Goal: Navigation & Orientation: Find specific page/section

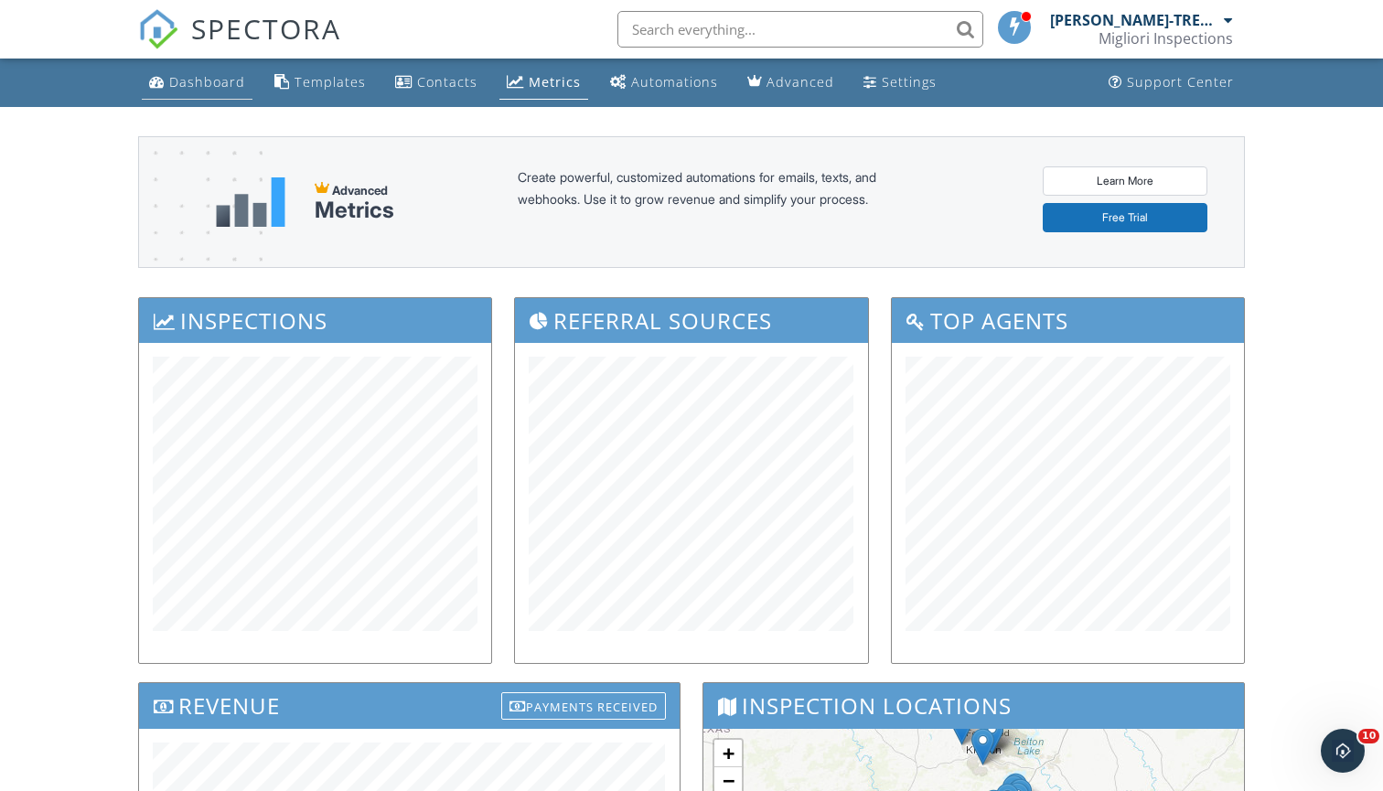
click at [197, 70] on link "Dashboard" at bounding box center [197, 83] width 111 height 34
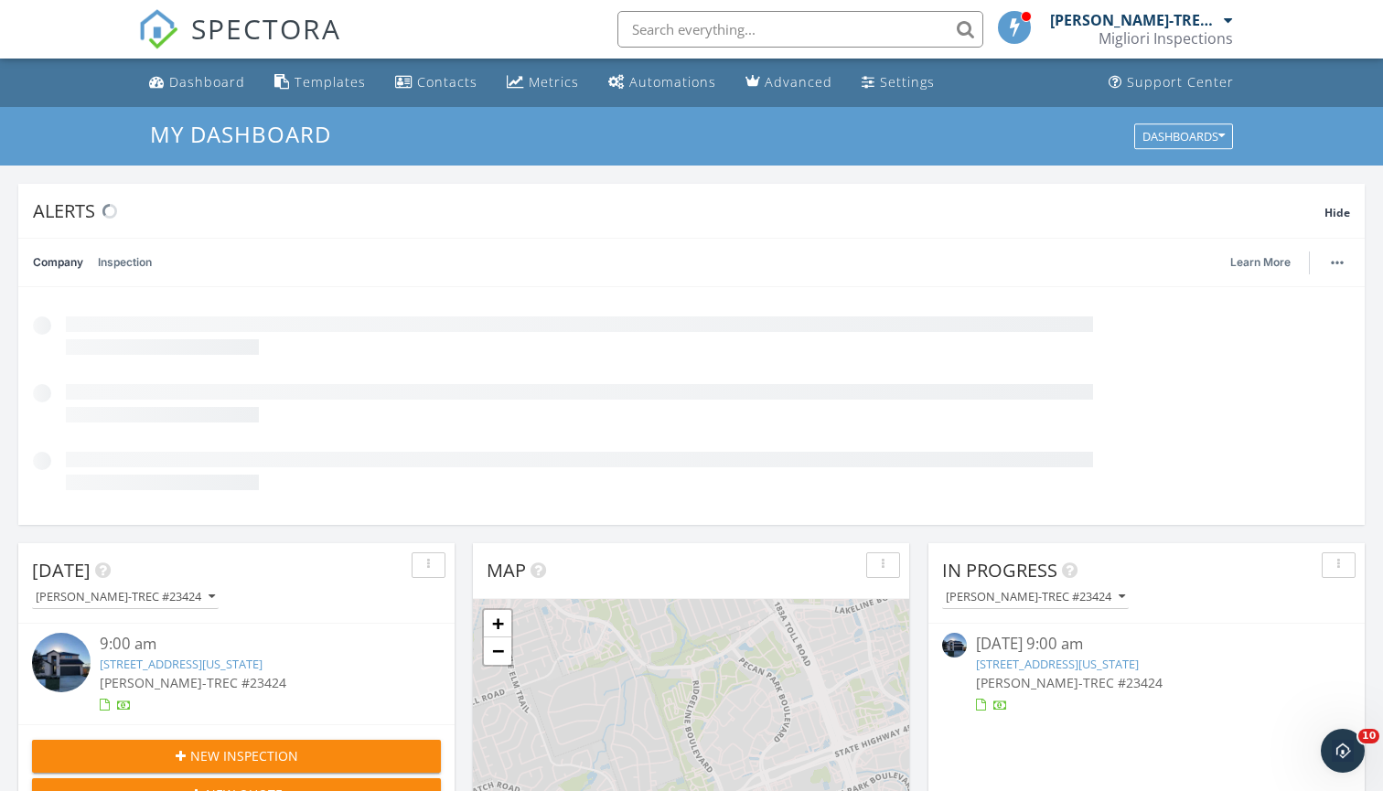
scroll to position [1665, 1384]
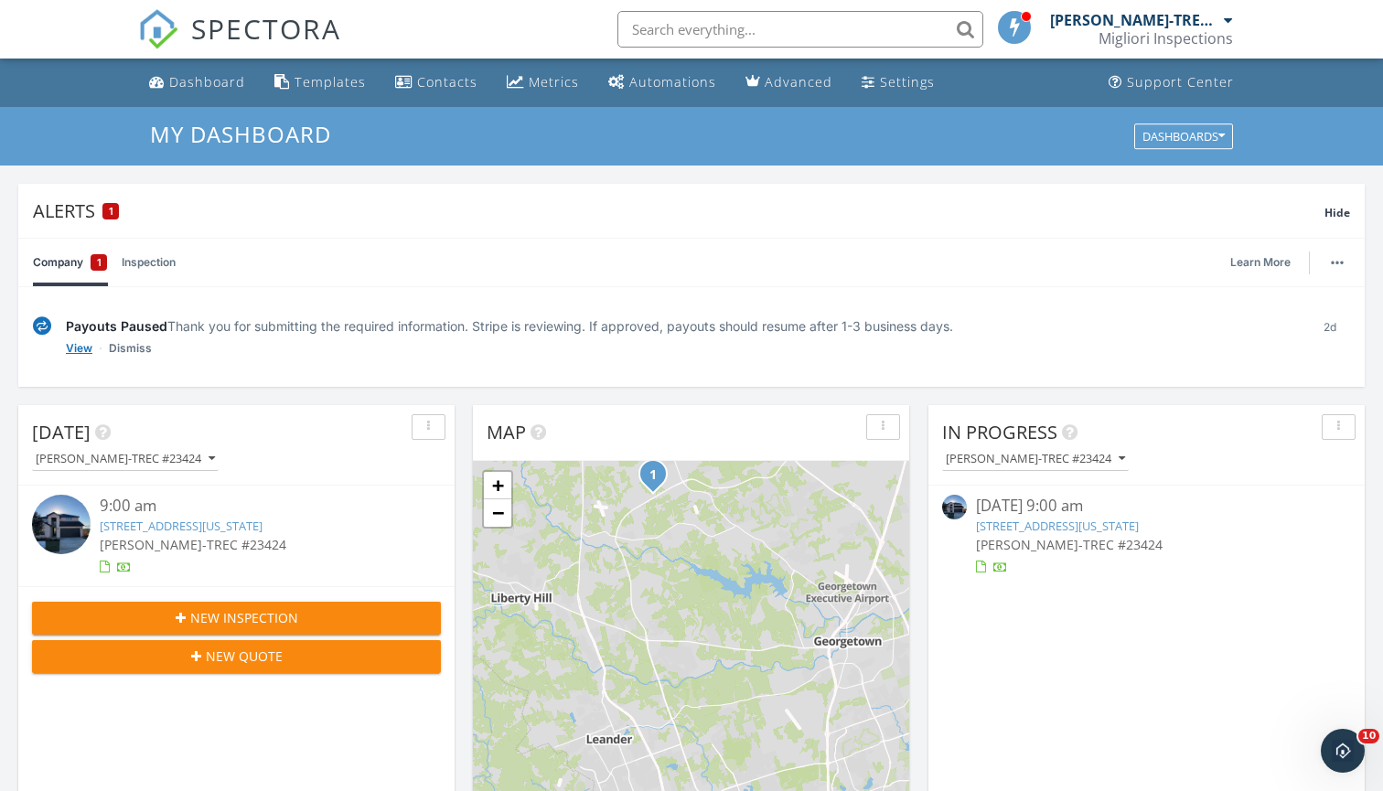
click at [82, 351] on link "View" at bounding box center [79, 348] width 27 height 18
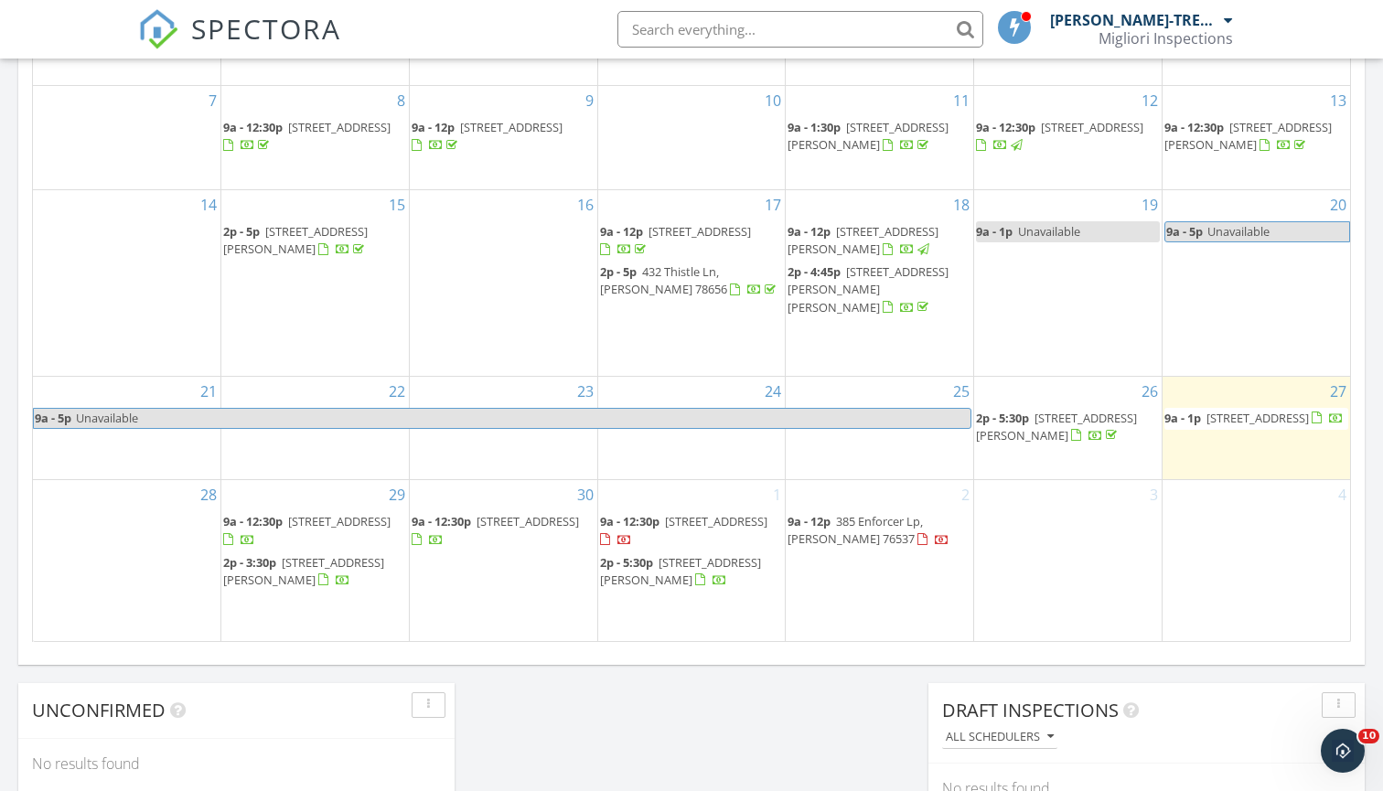
scroll to position [1215, 0]
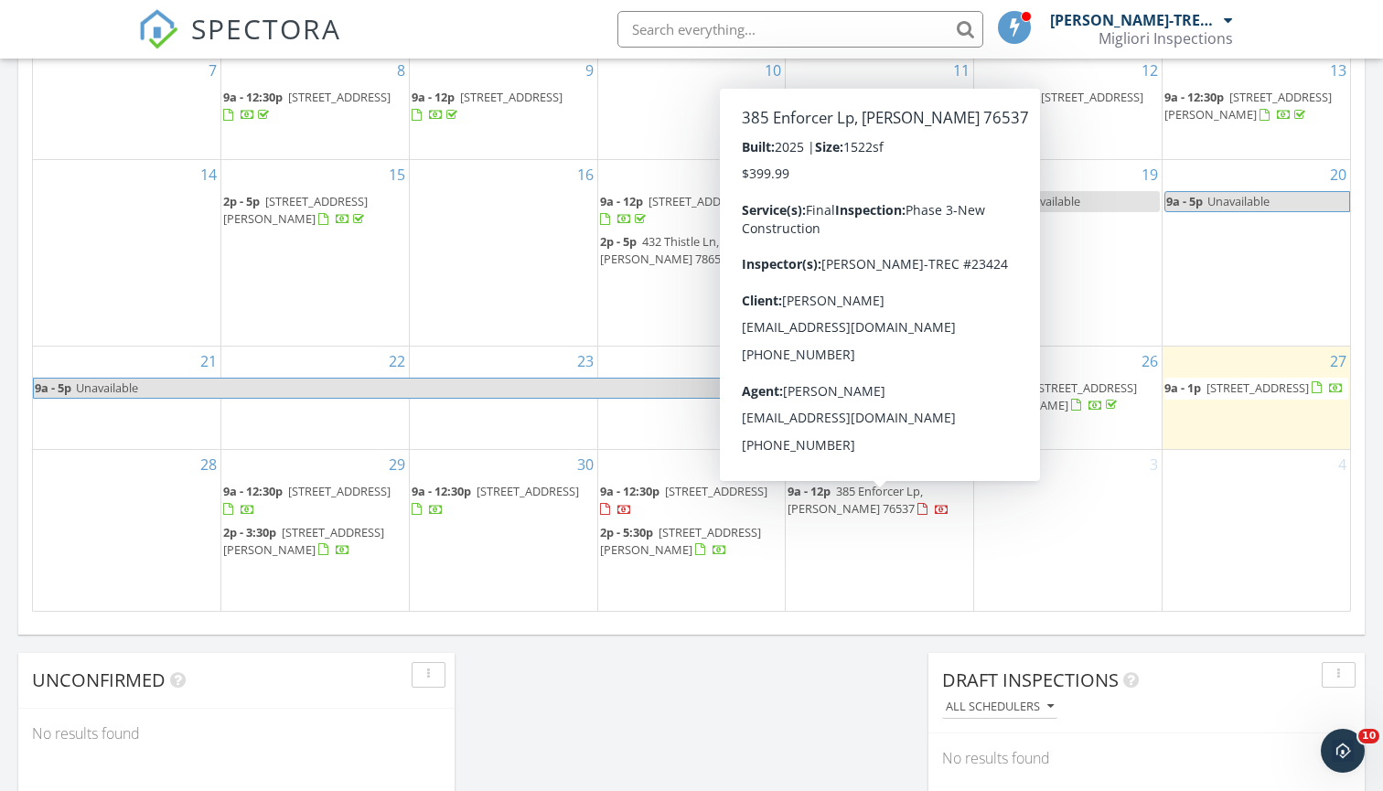
click at [830, 658] on div "Today Martin Enriquez-TREC #23424 9:00 am 618 watershield cove, Georgetown , Te…" at bounding box center [691, 3] width 1383 height 1665
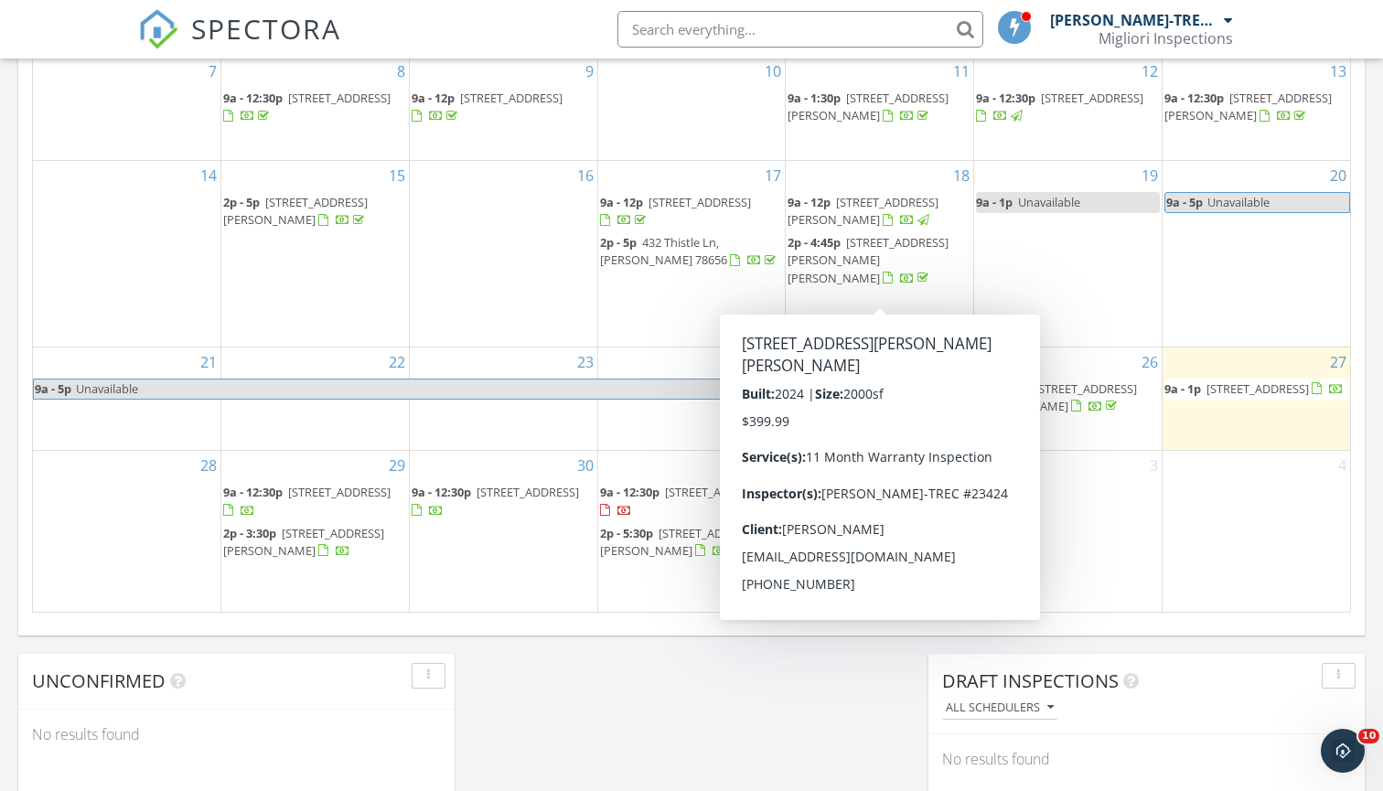
scroll to position [1235, 0]
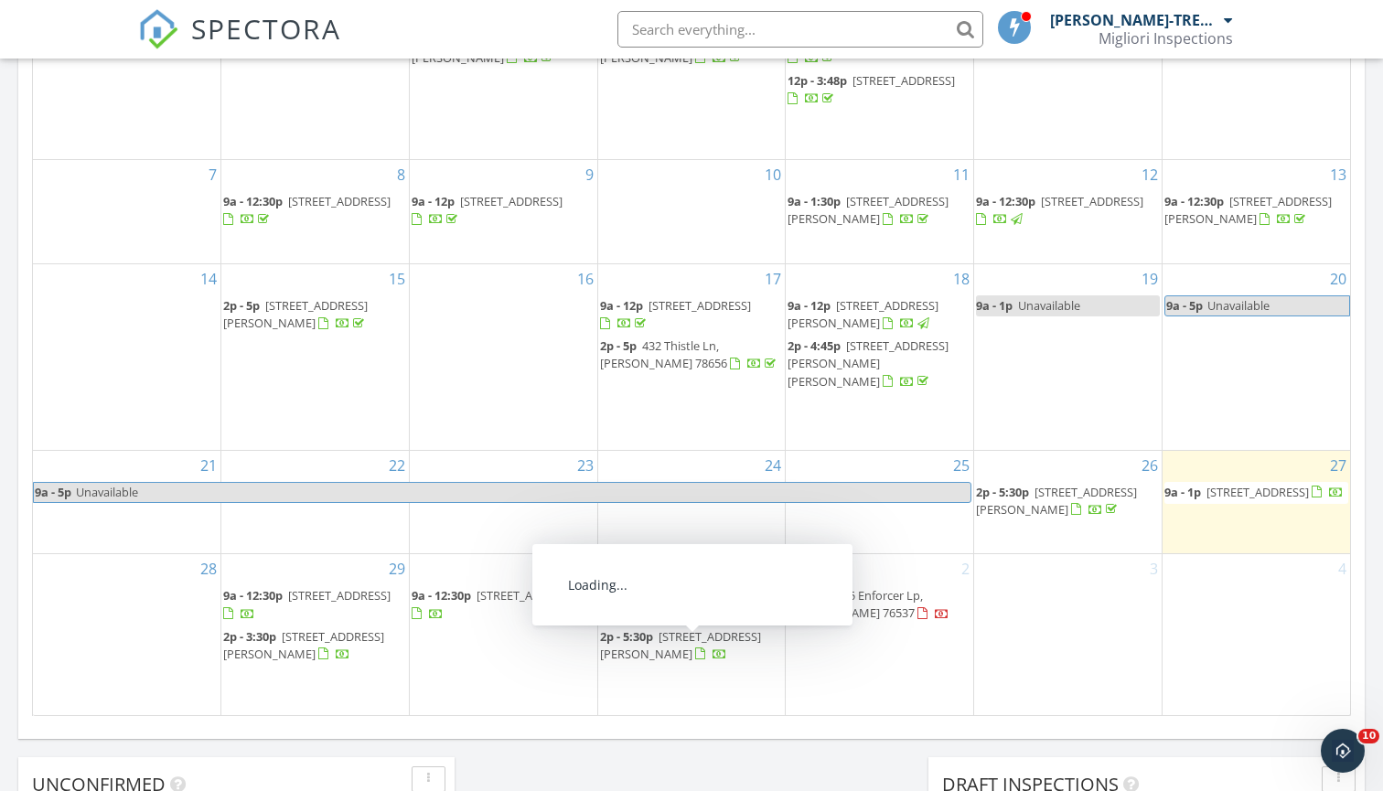
scroll to position [1134, 0]
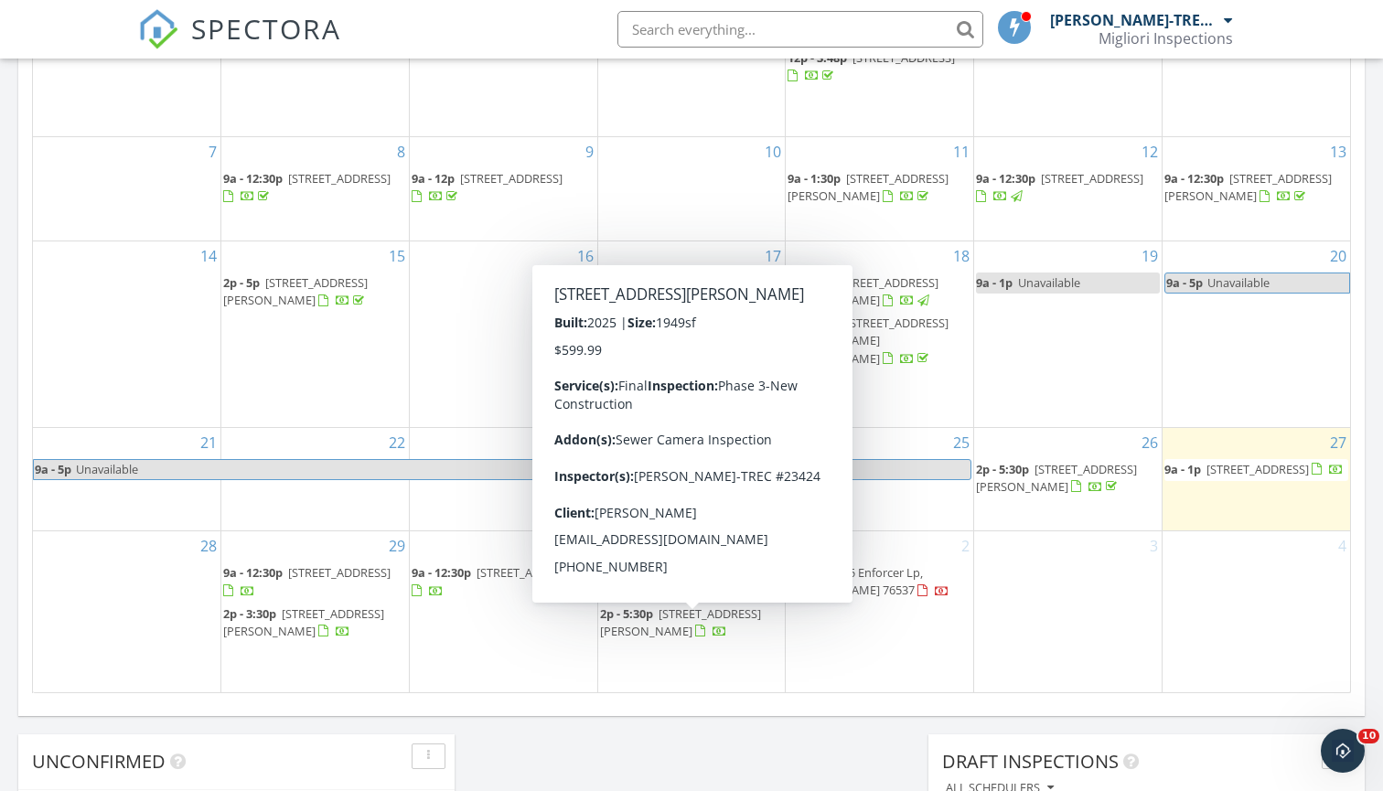
click at [710, 755] on div "Today Martin Enriquez-TREC #23424 9:00 am 618 watershield cove, Georgetown , Te…" at bounding box center [691, 85] width 1383 height 1665
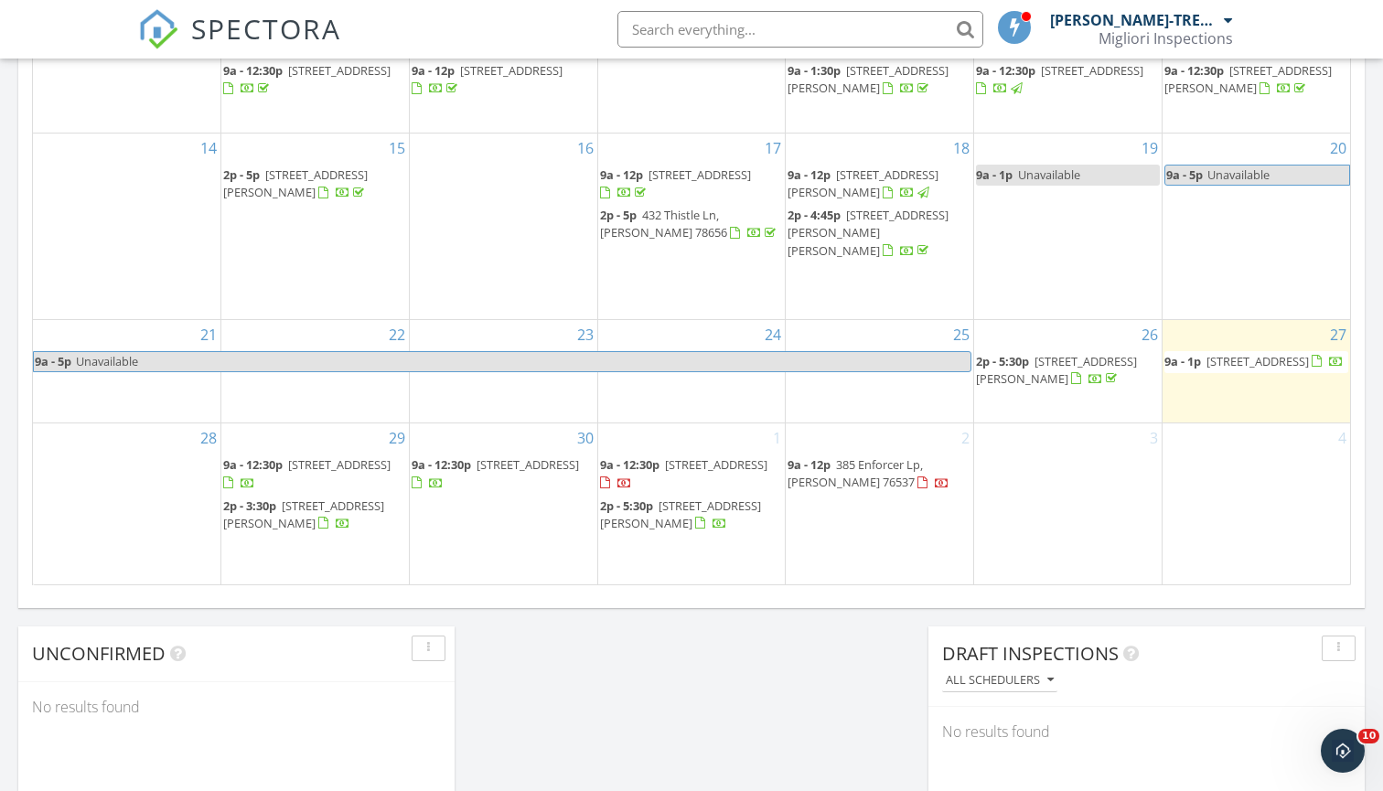
scroll to position [1248, 0]
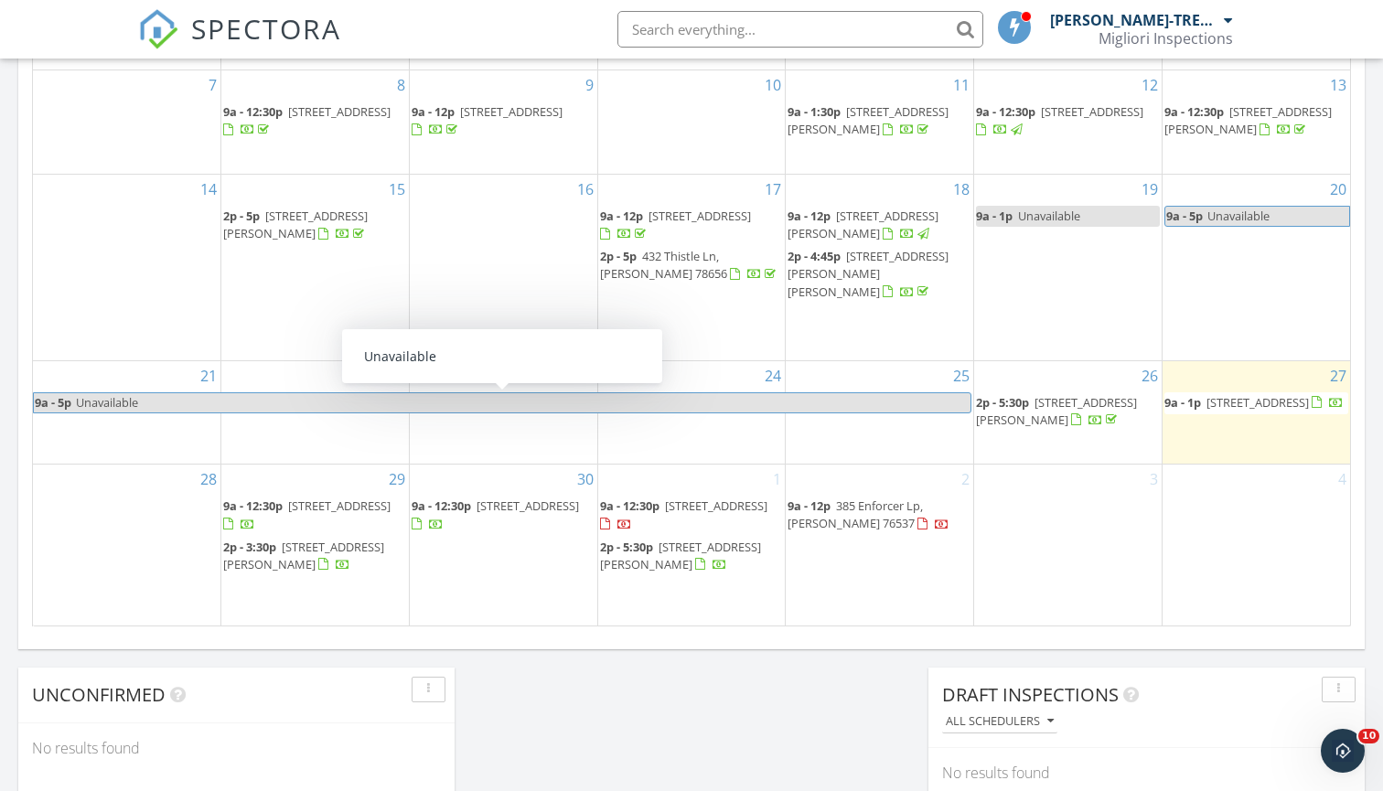
scroll to position [1216, 0]
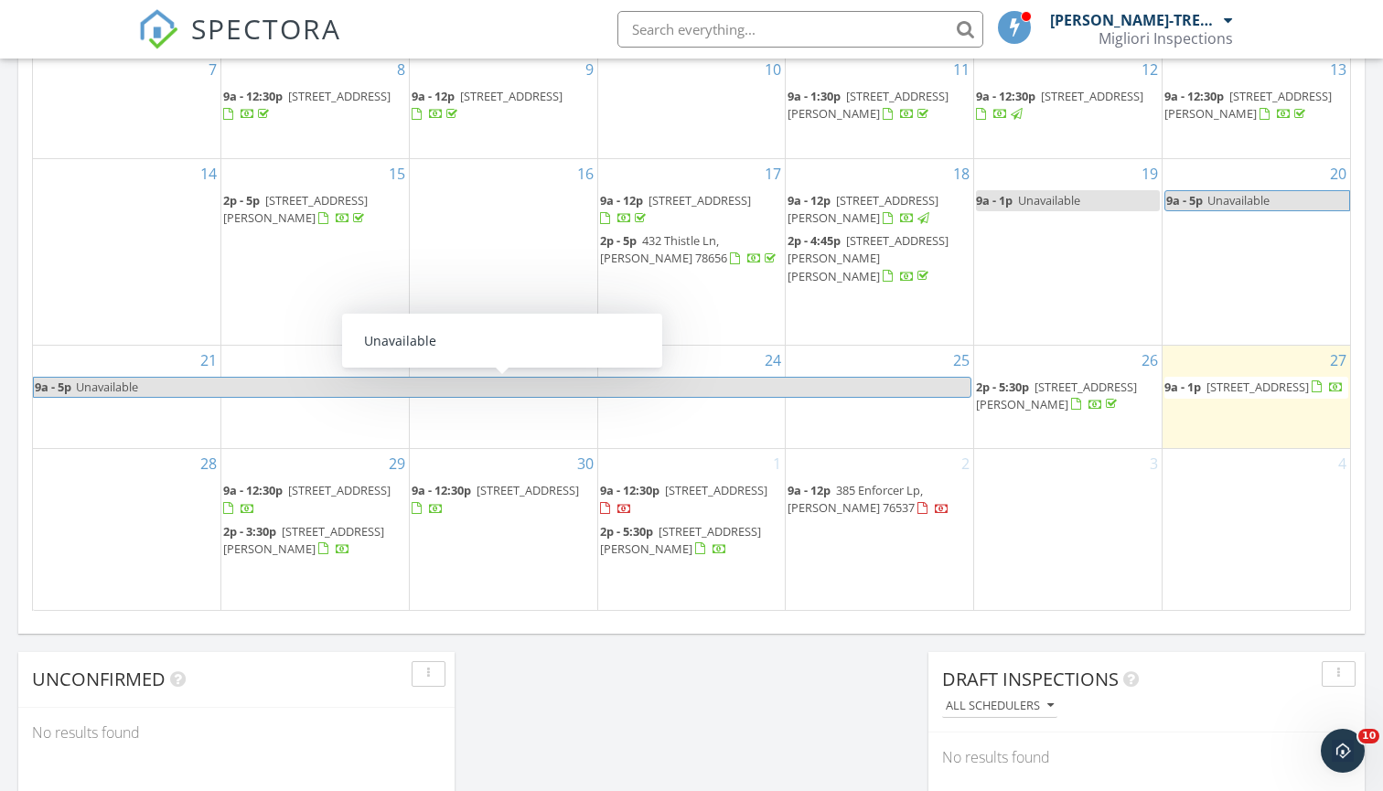
click at [807, 658] on div "Today Martin Enriquez-TREC #23424 9:00 am 618 watershield cove, Georgetown , Te…" at bounding box center [691, 2] width 1383 height 1665
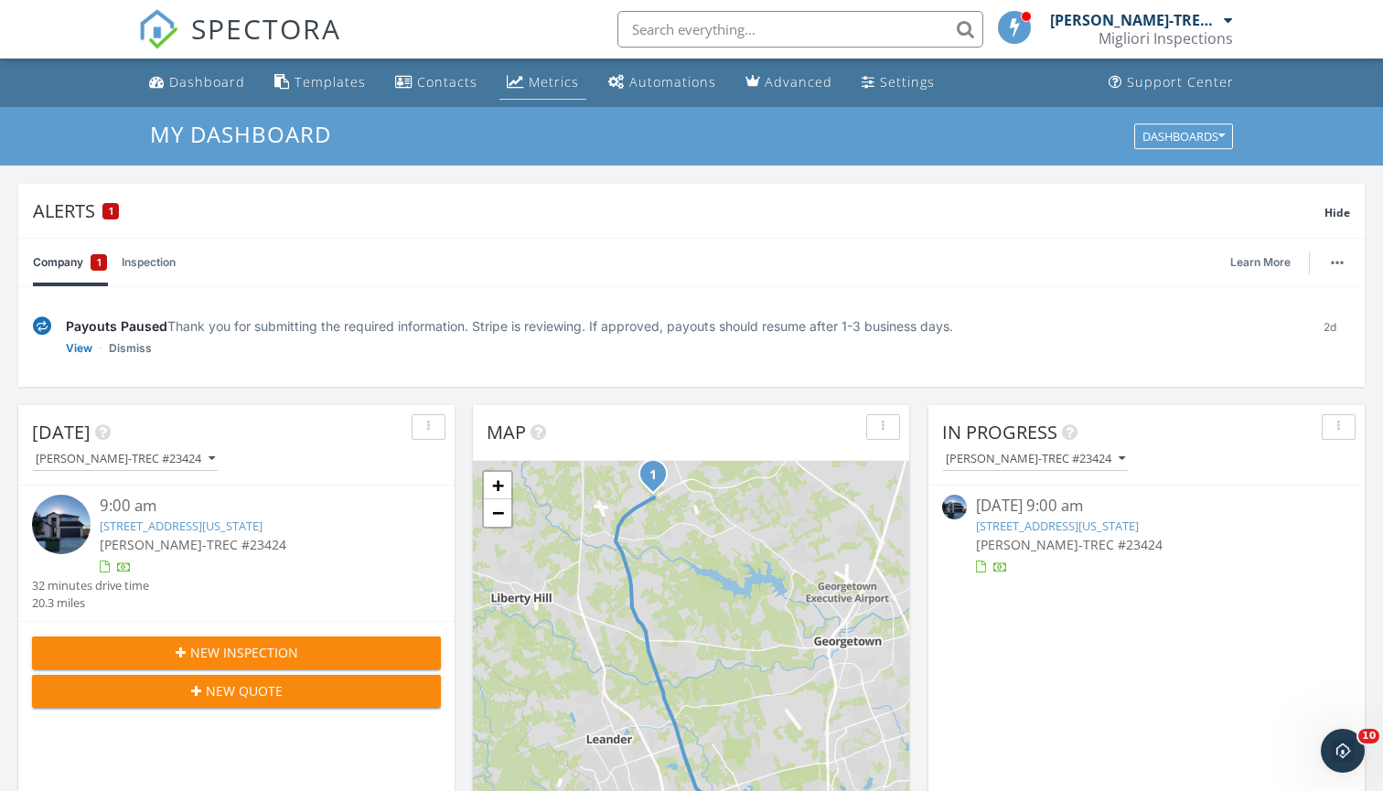
scroll to position [0, 0]
click at [533, 76] on div "Metrics" at bounding box center [554, 81] width 50 height 17
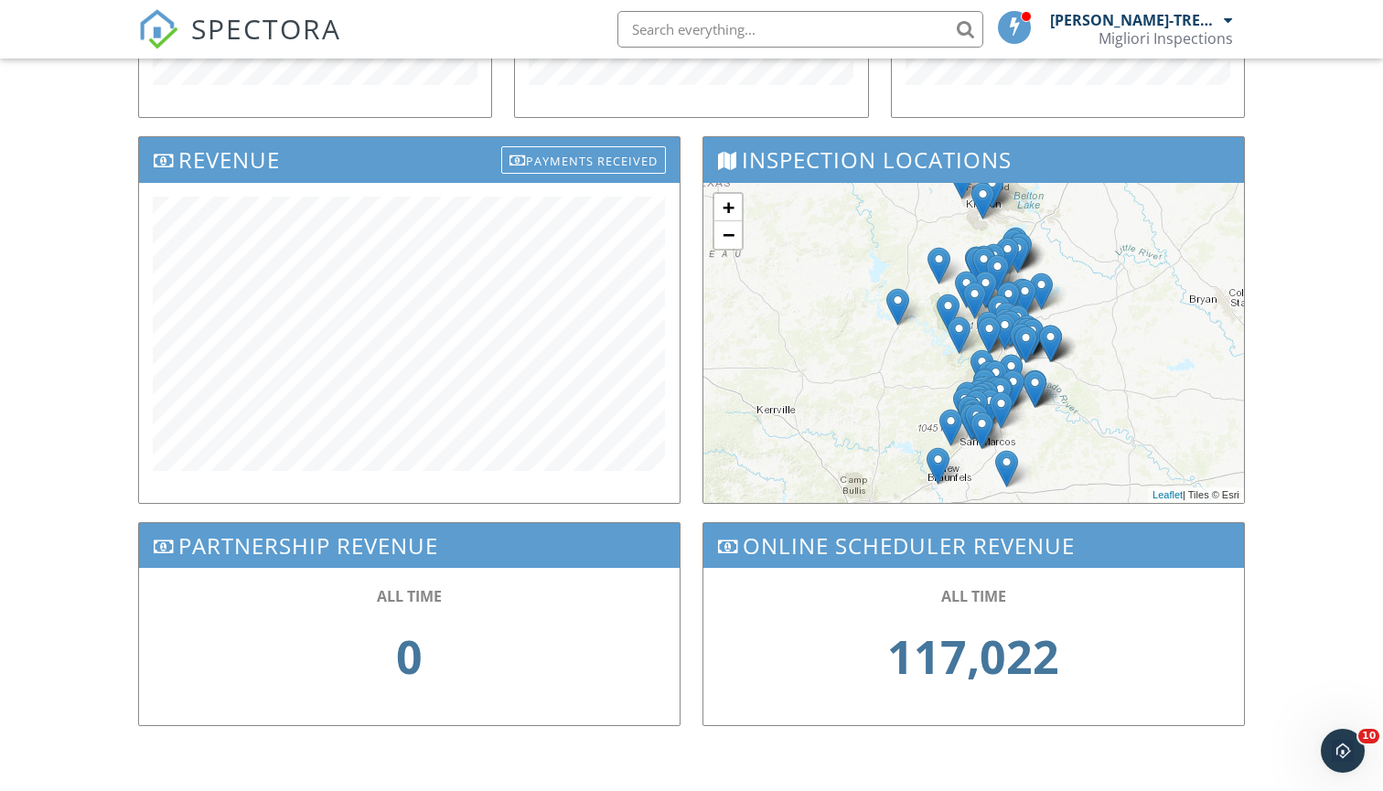
scroll to position [545, 0]
